Goal: Task Accomplishment & Management: Manage account settings

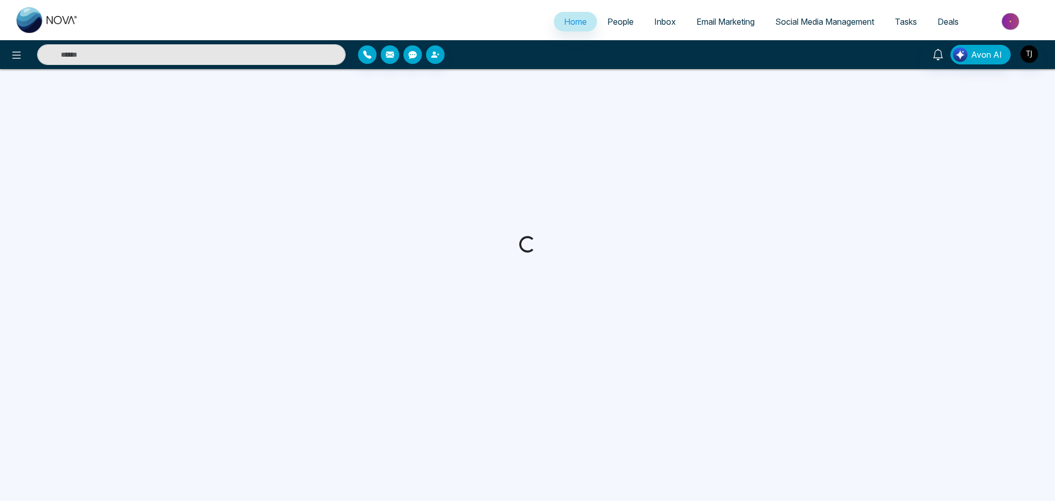
select select "*"
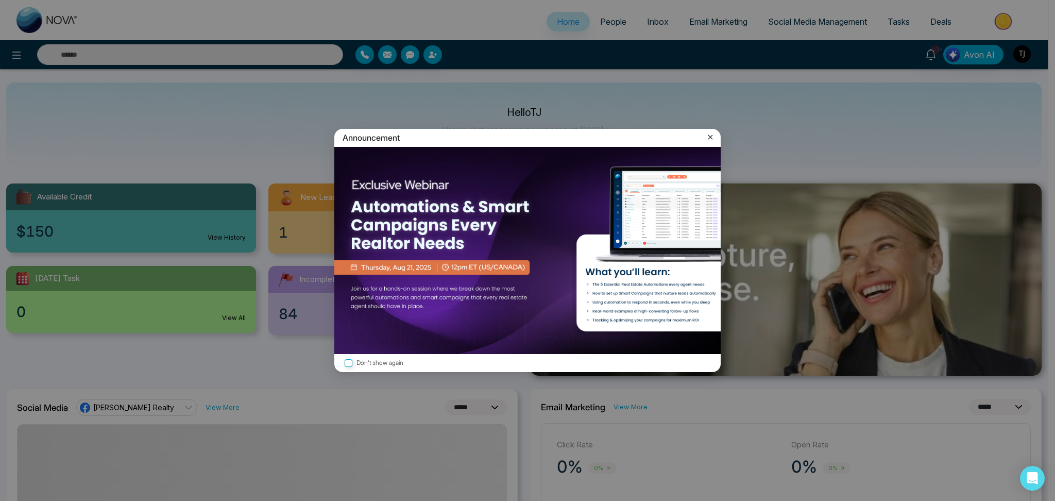
click at [711, 135] on icon at bounding box center [710, 137] width 10 height 10
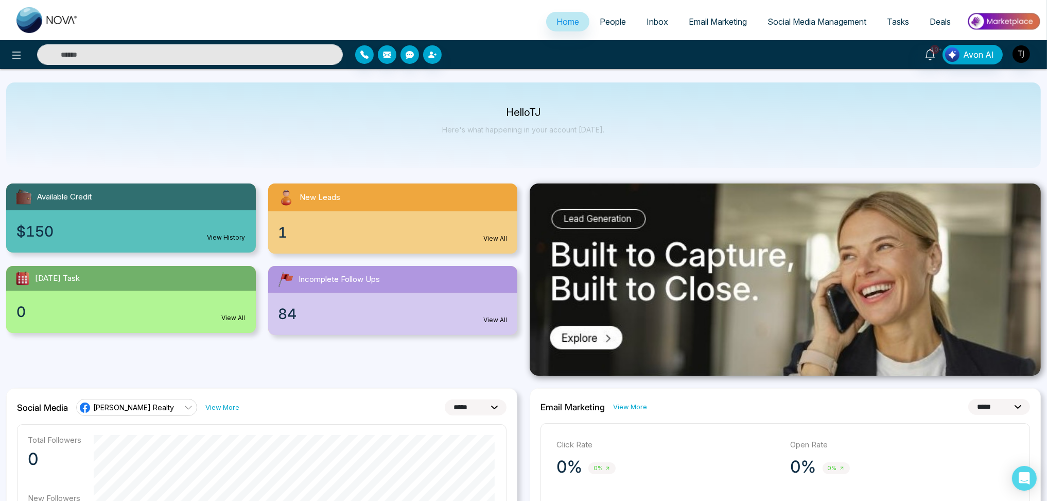
click at [494, 51] on div at bounding box center [480, 54] width 250 height 19
click at [962, 54] on button "Avon AI" at bounding box center [973, 55] width 60 height 20
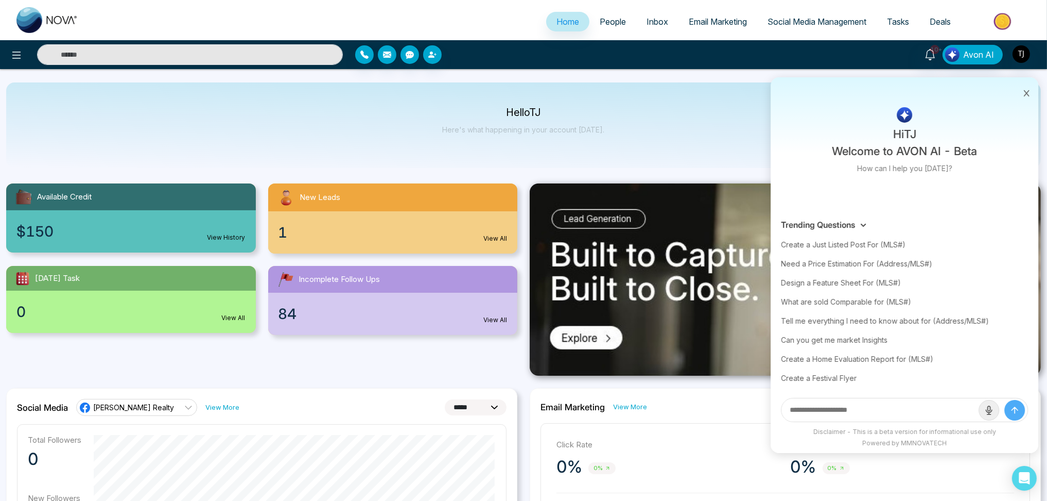
click at [639, 64] on div "10+ Hi TJ Welcome to AVON AI - Beta How can I help you today? Trending Question…" at bounding box center [829, 55] width 424 height 20
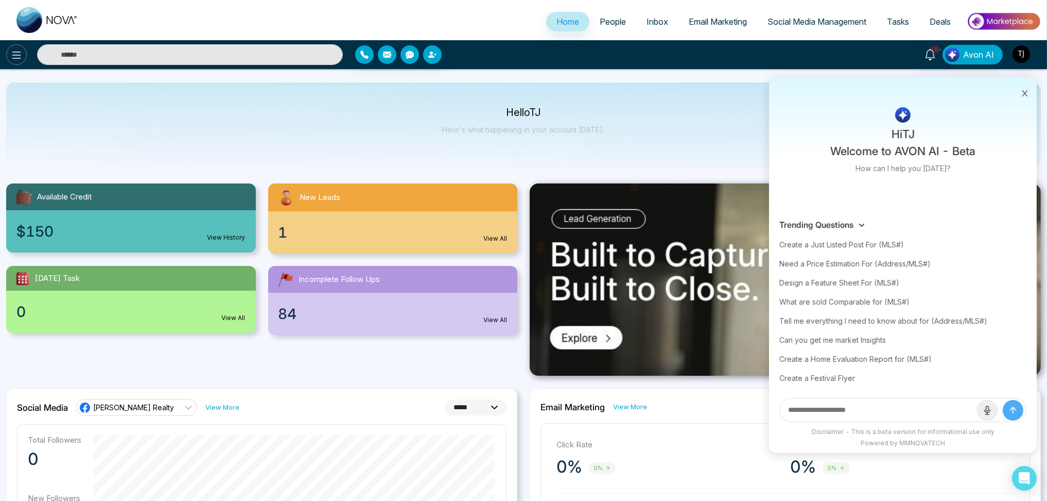
click at [13, 53] on icon at bounding box center [16, 55] width 12 height 12
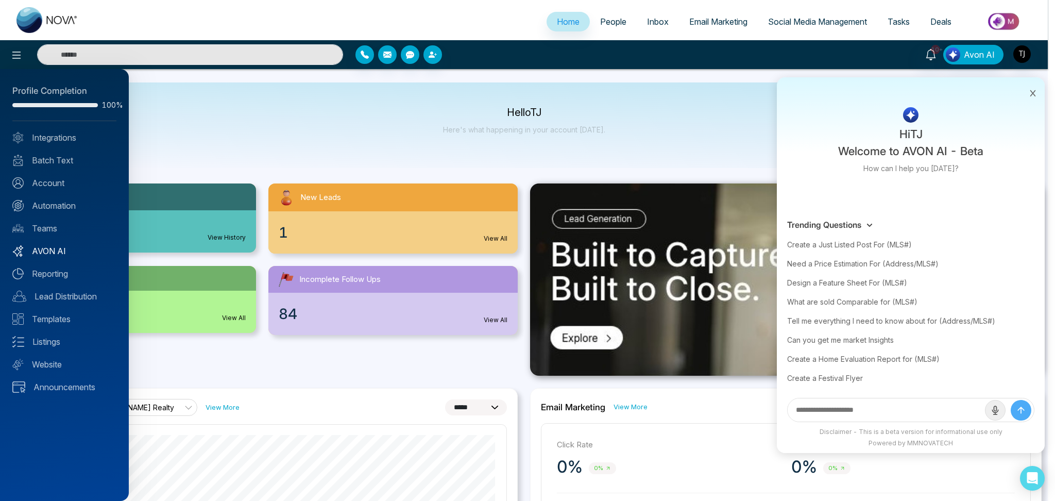
click at [39, 251] on link "AVON AI" at bounding box center [64, 251] width 104 height 12
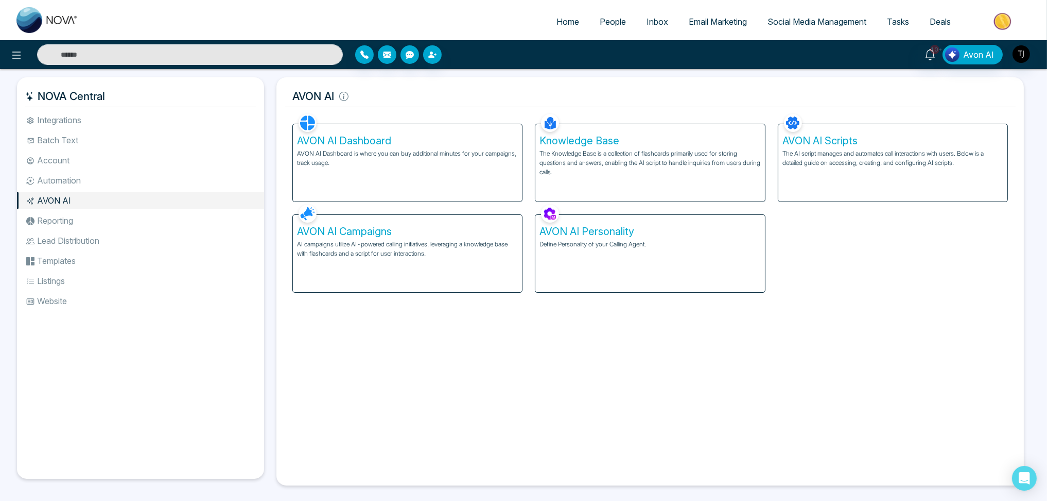
click at [495, 334] on div "Facebook NOVACRM enables users to connect to Facebook to schedule social media …" at bounding box center [650, 294] width 731 height 366
click at [606, 151] on p "The Knowledge Base is a collection of flashcards primarily used for storing que…" at bounding box center [650, 163] width 221 height 28
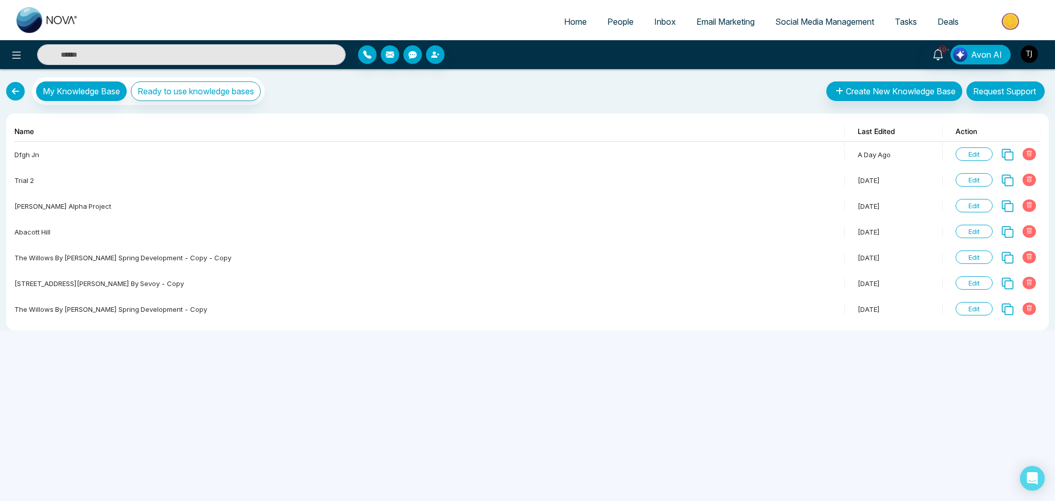
click at [9, 90] on link at bounding box center [15, 91] width 19 height 19
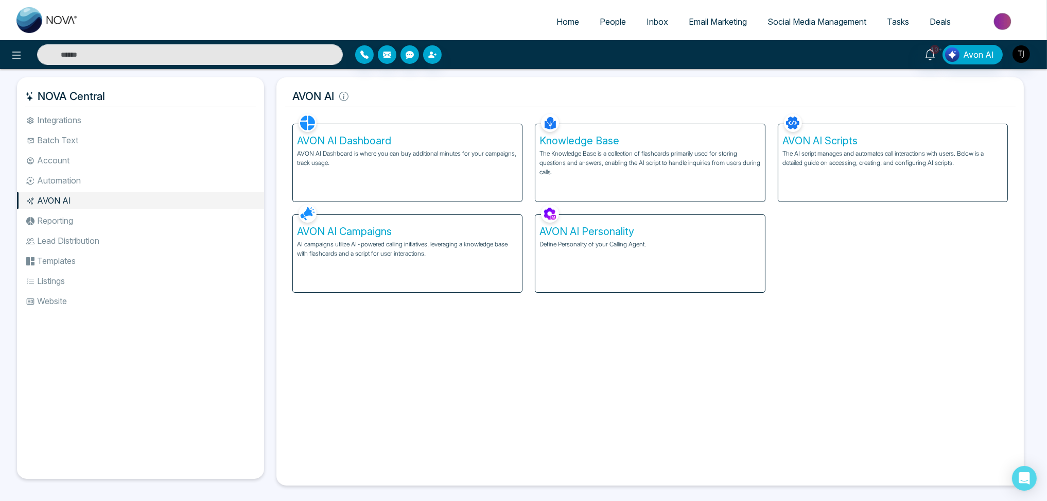
click at [47, 182] on li "Automation" at bounding box center [140, 180] width 247 height 18
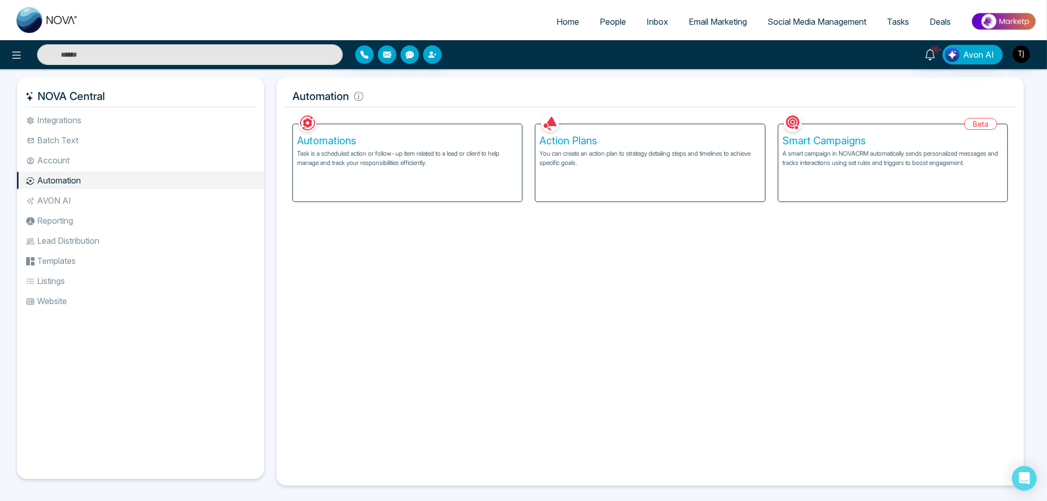
click at [380, 156] on p "Task is a scheduled action or follow-up item related to a lead or client to hel…" at bounding box center [407, 158] width 221 height 19
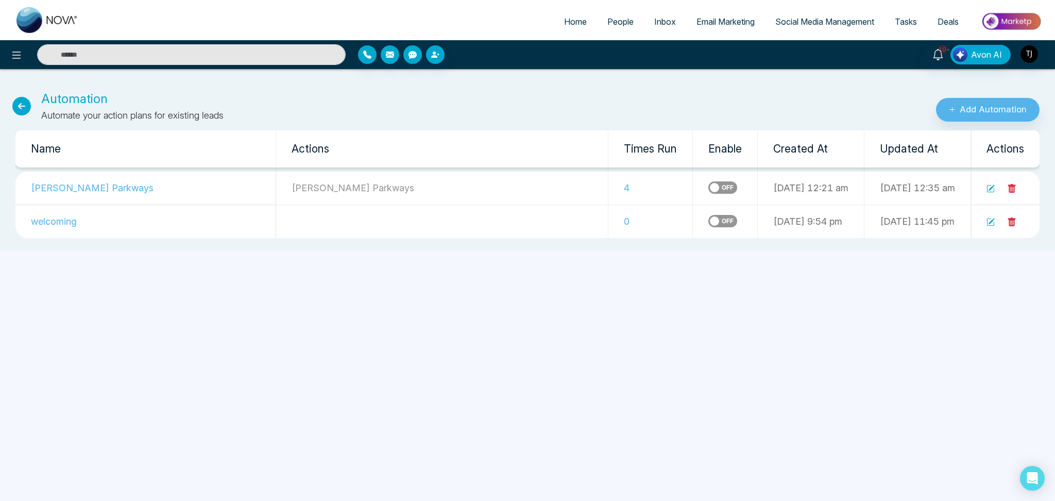
click at [987, 188] on icon at bounding box center [990, 188] width 7 height 7
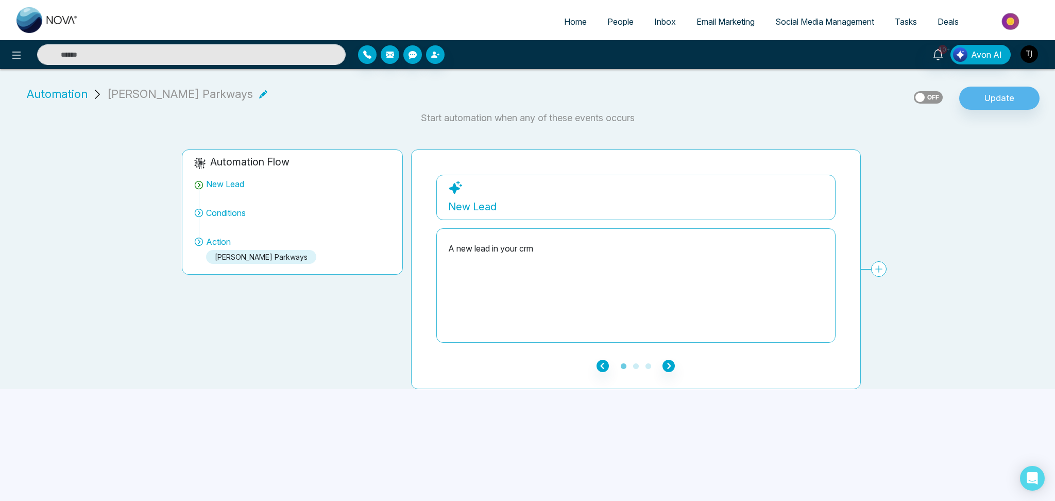
click at [923, 188] on div "**********" at bounding box center [521, 261] width 1055 height 256
click at [971, 134] on div "**********" at bounding box center [521, 261] width 1055 height 256
click at [1023, 48] on img "button" at bounding box center [1029, 54] width 18 height 18
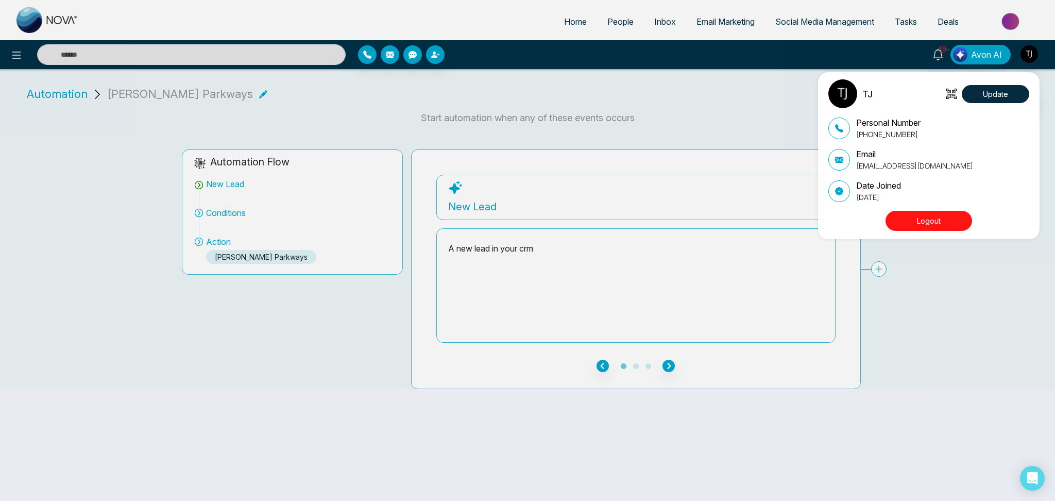
click at [901, 223] on button "Logout" at bounding box center [928, 221] width 87 height 20
click at [85, 355] on div "TJ Update Personal Number +16472175256 Email tirstonjames@gmail.com Date Joined…" at bounding box center [527, 250] width 1055 height 501
